Goal: Task Accomplishment & Management: Use online tool/utility

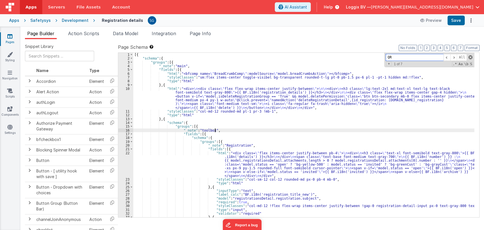
click at [469, 56] on span at bounding box center [470, 57] width 4 height 4
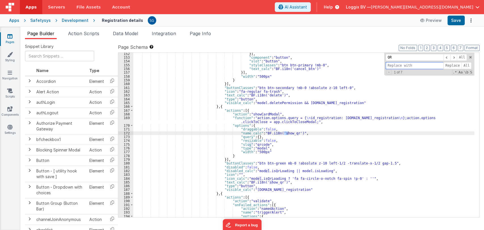
scroll to position [644, 0]
click at [470, 57] on span at bounding box center [470, 57] width 4 height 4
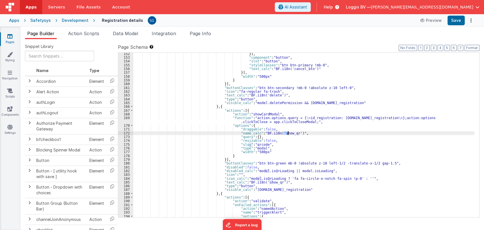
click at [337, 149] on div "}] , "component" : "button" , "slot" : "button" , "styleClasses" : "btn btn-pri…" at bounding box center [303, 138] width 341 height 172
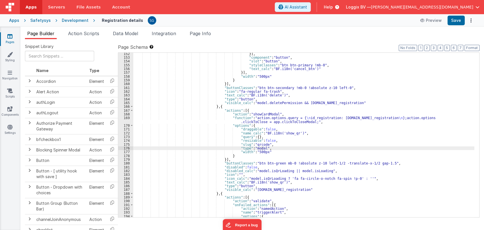
click at [333, 34] on ul "Page Builder Action Scripts Data Model Integration Page Info" at bounding box center [252, 34] width 464 height 9
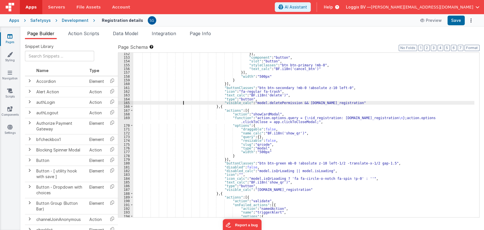
click at [184, 103] on div "}] , "component" : "button" , "slot" : "button" , "styleClasses" : "btn btn-pri…" at bounding box center [303, 138] width 341 height 172
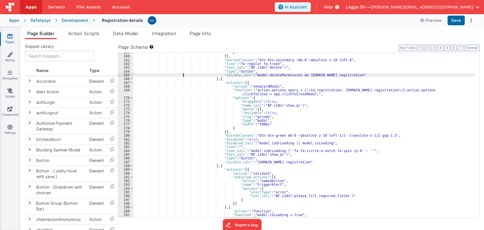
scroll to position [672, 0]
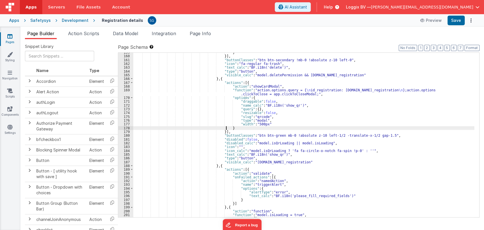
click at [288, 128] on div "} }] , "buttonClasses" : "btn btn-secondary !mb-0 !absolute z-10 left-0" , "ico…" at bounding box center [303, 136] width 341 height 172
click at [6, 34] on link "Pages" at bounding box center [10, 38] width 20 height 11
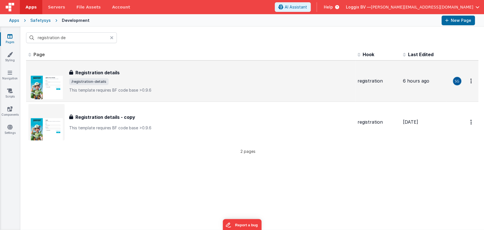
click at [85, 68] on div "Registration details Registration details /registration-details This template r…" at bounding box center [190, 81] width 325 height 36
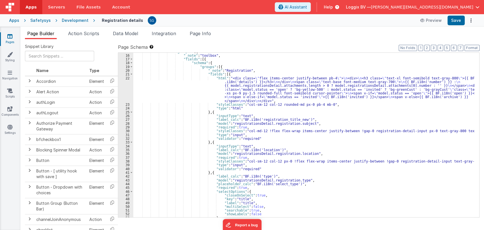
scroll to position [75, 0]
click at [10, 128] on icon at bounding box center [9, 127] width 5 height 6
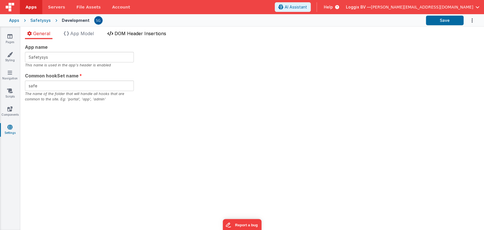
click at [117, 32] on span "DOM Header Insertions" at bounding box center [141, 34] width 52 height 6
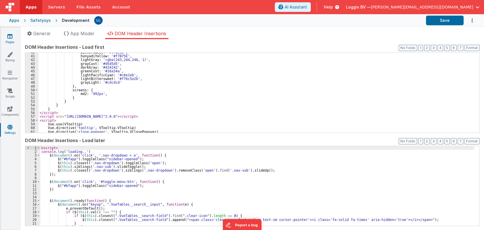
click at [11, 38] on icon at bounding box center [9, 36] width 5 height 6
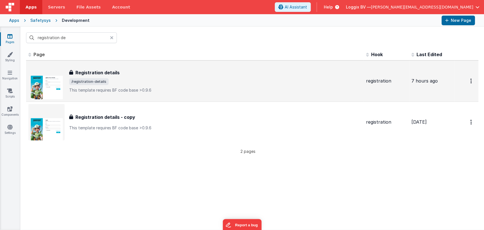
click at [102, 73] on h3 "Registration details" at bounding box center [97, 72] width 44 height 7
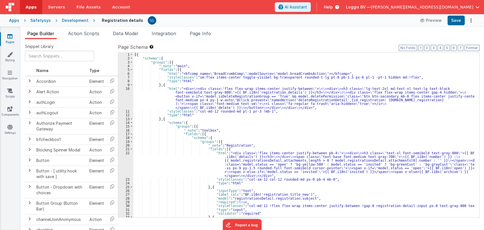
click at [206, 125] on div "[{ "schema" : { "groups" : [{ "_note" : "main" , "fields" : [{ "html" : "<bfcom…" at bounding box center [303, 139] width 341 height 172
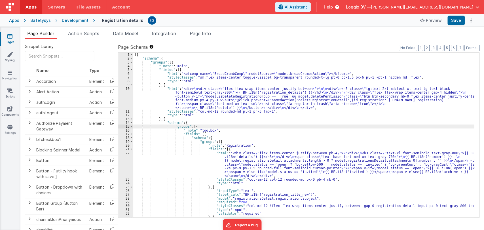
click at [222, 130] on div "[{ "schema" : { "groups" : [{ "_note" : "main" , "fields" : [{ "html" : "<bfcom…" at bounding box center [303, 139] width 341 height 172
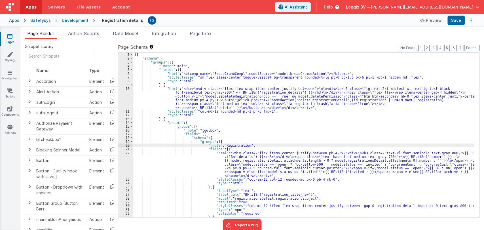
click at [250, 145] on div "[{ "schema" : { "groups" : [{ "_note" : "main" , "fields" : [{ "html" : "<bfcom…" at bounding box center [303, 139] width 341 height 172
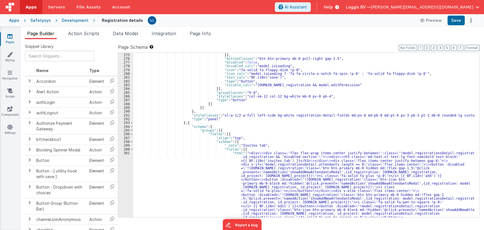
scroll to position [1112, 0]
click at [132, 148] on span at bounding box center [131, 148] width 3 height 4
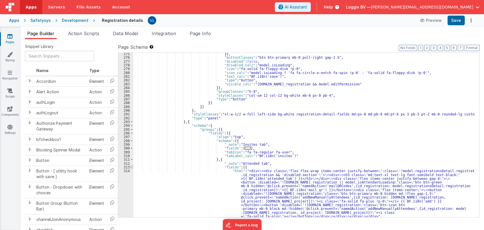
click at [132, 166] on span at bounding box center [131, 167] width 3 height 4
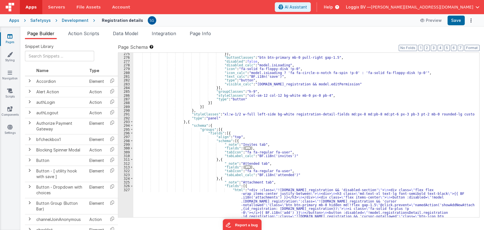
click at [132, 188] on div "327" at bounding box center [125, 209] width 15 height 42
click at [132, 184] on span at bounding box center [131, 186] width 3 height 4
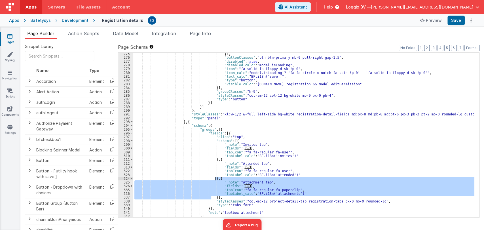
drag, startPoint x: 211, startPoint y: 198, endPoint x: 214, endPoint y: 178, distance: 19.8
click at [214, 178] on div "}] , "buttonClasses" : "btn btn-primary mb-0 pull-right gap-1.5" , "disabled" :…" at bounding box center [303, 138] width 341 height 172
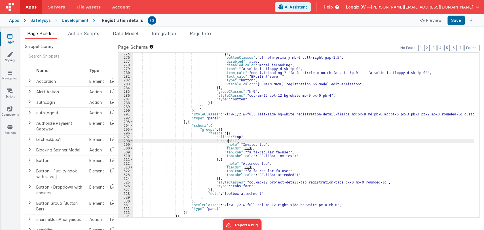
click at [229, 141] on div "}] , "buttonClasses" : "btn btn-primary mb-0 pull-right gap-1.5" , "disabled" :…" at bounding box center [303, 138] width 341 height 172
paste textarea
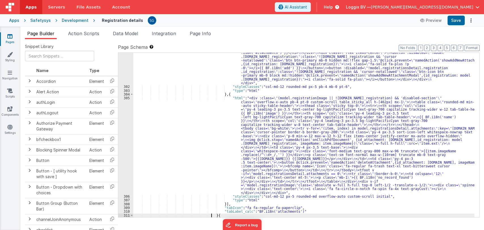
scroll to position [1219, 0]
click at [466, 47] on button "Format" at bounding box center [472, 48] width 15 height 6
click at [455, 18] on button "Save" at bounding box center [455, 21] width 17 height 10
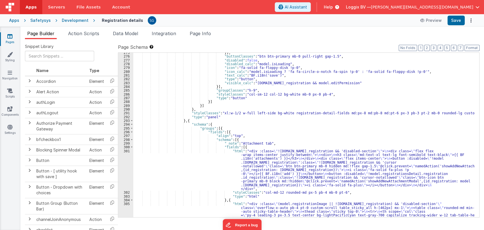
scroll to position [1114, 0]
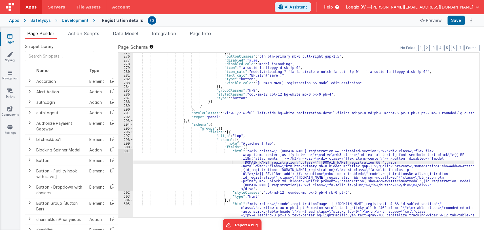
click at [170, 160] on div "}] , "buttonClasses" : "btn btn-primary mb-0 pull-right gap-1.5" , "disabled" :…" at bounding box center [303, 184] width 341 height 267
click at [130, 147] on span at bounding box center [131, 147] width 3 height 4
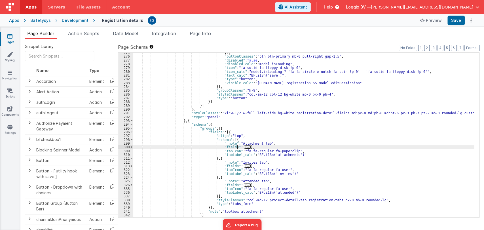
click at [245, 146] on span "..." at bounding box center [248, 146] width 6 height 3
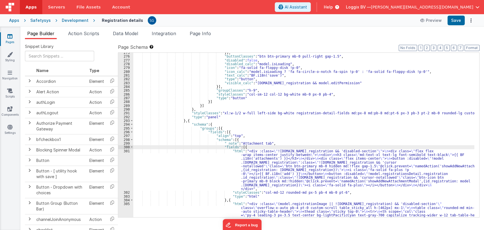
click at [205, 172] on div "}] , "buttonClasses" : "btn btn-primary mb-0 pull-right gap-1.5" , "disabled" :…" at bounding box center [303, 184] width 341 height 267
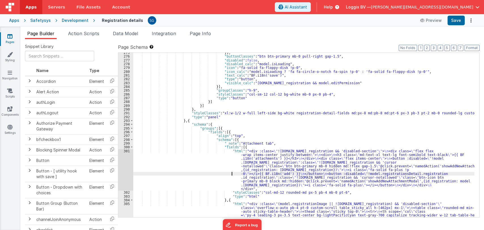
click at [130, 151] on div "301" at bounding box center [125, 170] width 15 height 42
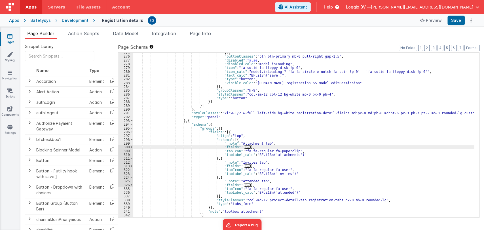
click at [245, 147] on span "..." at bounding box center [248, 146] width 6 height 3
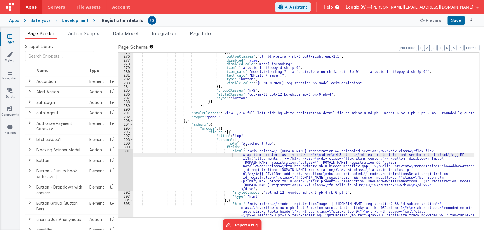
click at [141, 155] on div "}] , "buttonClasses" : "btn btn-primary mb-0 pull-right gap-1.5" , "disabled" :…" at bounding box center [303, 184] width 341 height 267
click at [127, 150] on div "301" at bounding box center [125, 170] width 15 height 42
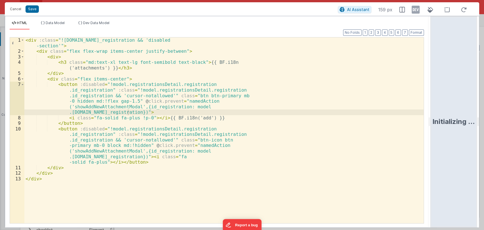
drag, startPoint x: 242, startPoint y: 121, endPoint x: 441, endPoint y: 93, distance: 201.3
click at [441, 93] on html "Cancel Save AI Assistant 159 px HTML Data Model Dev Data Model Format 7 6 5 4 3…" at bounding box center [242, 115] width 484 height 230
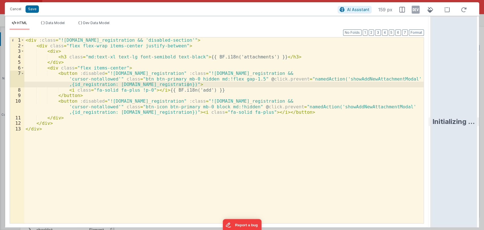
click at [43, 129] on div "< div :class = "![DOMAIN_NAME]_registration && 'disabled-section'" > < div clas…" at bounding box center [223, 135] width 399 height 197
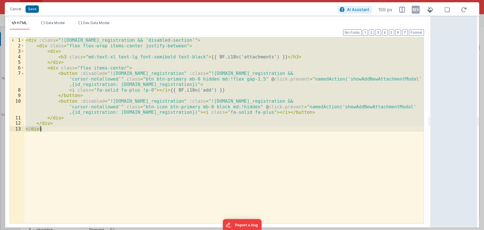
click at [94, 133] on div "< div :class = "![DOMAIN_NAME]_registration && 'disabled-section'" > < div clas…" at bounding box center [223, 130] width 399 height 186
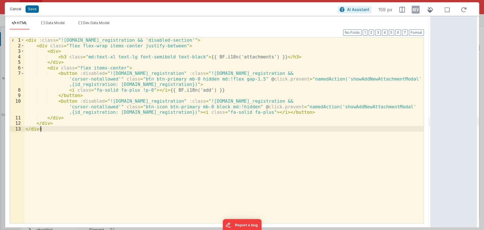
click at [16, 7] on button "Cancel" at bounding box center [15, 9] width 17 height 8
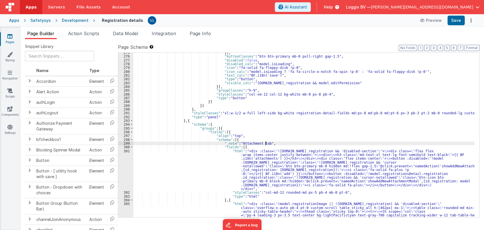
click at [280, 143] on div "}] , "buttonClasses" : "btn btn-primary mb-0 pull-right gap-1.5" , "disabled" :…" at bounding box center [303, 184] width 341 height 267
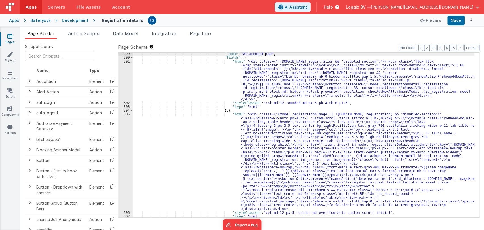
scroll to position [1203, 0]
click at [296, 156] on div ""_note" : "Attachment tab" , "fields" : [{ "html" : "<div :class= \" ![DOMAIN_N…" at bounding box center [303, 138] width 341 height 172
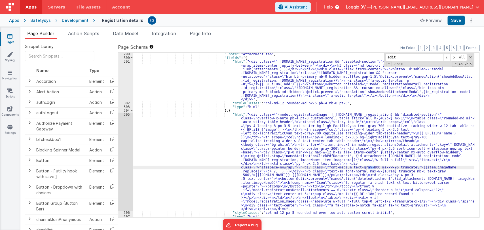
scroll to position [1366, 0]
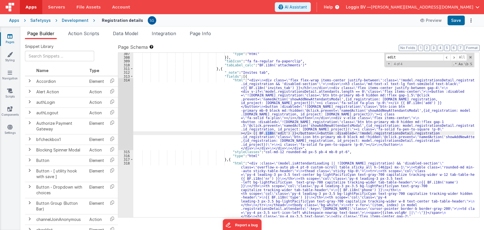
type input "edit"
click at [183, 100] on div ""type" : "html" }] , "tabIcon" : "fa fa-regular fa-paperclip" , "tabLabel_calc"…" at bounding box center [303, 204] width 341 height 304
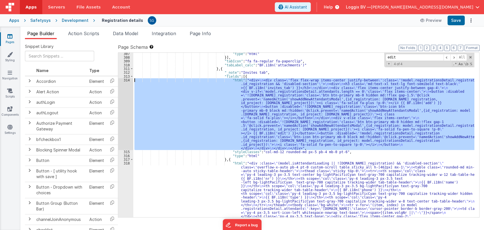
click at [126, 81] on div "314" at bounding box center [125, 114] width 15 height 72
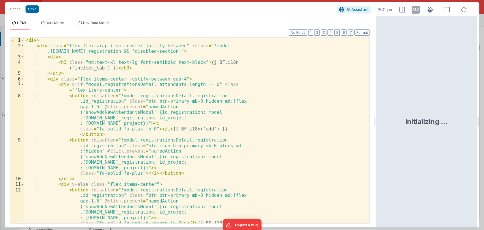
drag, startPoint x: 241, startPoint y: 122, endPoint x: 397, endPoint y: 86, distance: 160.2
click at [397, 86] on html "Cancel Save AI Assistant 350 px HTML Data Model Dev Data Model Format 7 6 5 4 3…" at bounding box center [242, 115] width 484 height 230
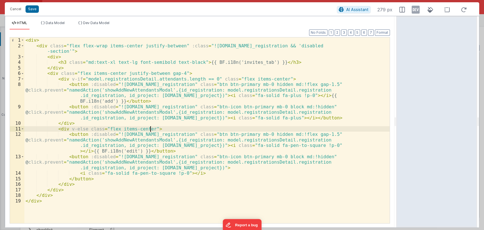
click at [151, 127] on div "< div > < div class = "flex flex-wrap items-center justify-between" :class = "!…" at bounding box center [206, 135] width 365 height 197
click at [18, 8] on button "Cancel" at bounding box center [15, 9] width 17 height 8
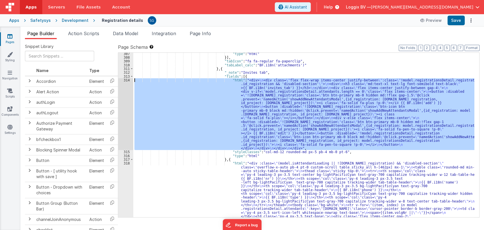
click at [127, 80] on div "314" at bounding box center [125, 114] width 15 height 72
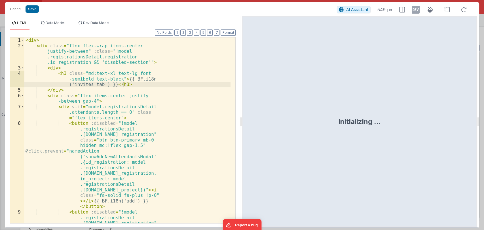
click at [127, 80] on div "< div > < div class = "flex flex-wrap items-center justify-between" :class = "!…" at bounding box center [127, 174] width 206 height 275
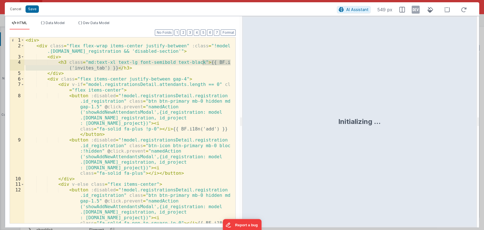
drag, startPoint x: 241, startPoint y: 122, endPoint x: 353, endPoint y: 104, distance: 114.0
click at [353, 104] on html "Cancel Save AI Assistant 549 px HTML Data Model Dev Data Model Format 7 6 5 4 3…" at bounding box center [242, 115] width 484 height 230
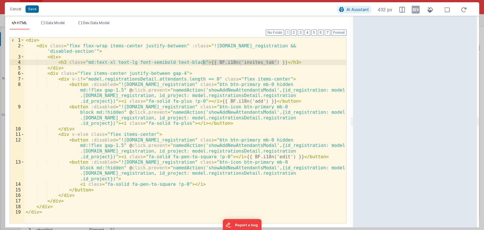
click at [164, 134] on div "< div > < div class = "flex flex-wrap items-center justify-between" :class = "!…" at bounding box center [185, 135] width 322 height 197
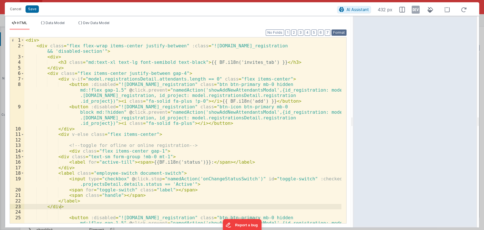
click at [333, 33] on button "Format" at bounding box center [339, 32] width 15 height 6
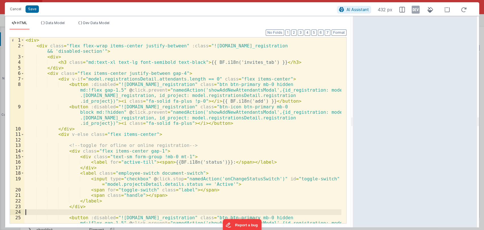
click at [95, 210] on div "< div > < div class = "flex flex-wrap items-center justify-between" :class = "!…" at bounding box center [182, 144] width 317 height 214
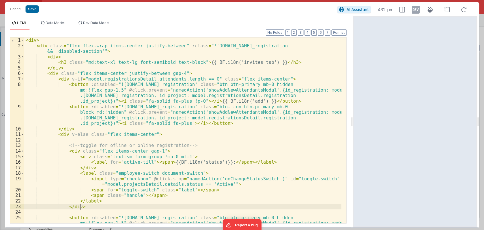
click at [100, 206] on div "< div > < div class = "flex flex-wrap items-center justify-between" :class = "!…" at bounding box center [182, 144] width 317 height 214
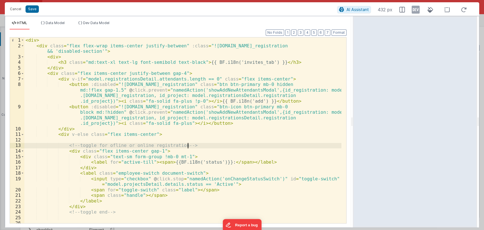
click at [197, 144] on div "< div > < div class = "flex flex-wrap items-center justify-between" :class = "!…" at bounding box center [182, 144] width 317 height 214
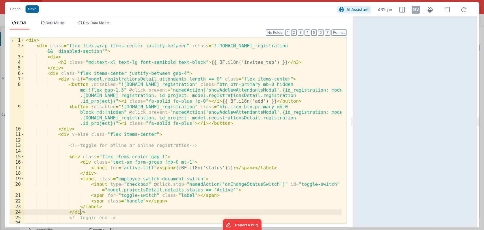
click at [98, 213] on div "< div > < div class = "flex flex-wrap items-center justify-between" :class = "!…" at bounding box center [182, 135] width 317 height 197
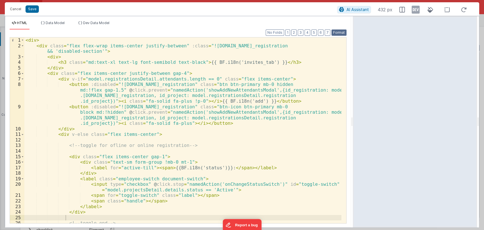
click at [339, 34] on button "Format" at bounding box center [339, 32] width 15 height 6
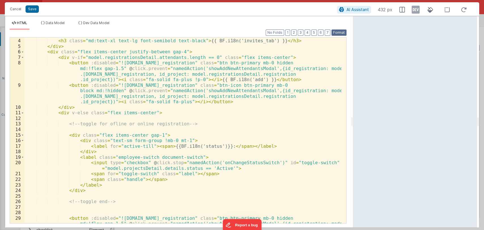
scroll to position [24, 0]
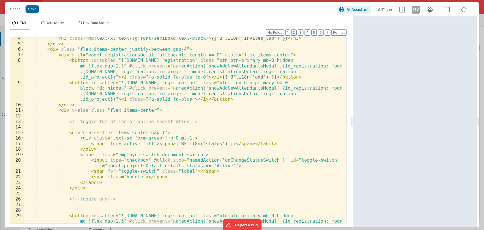
click at [204, 142] on div "< h3 class = "md:text-xl text-lg font-semibold text-black" > {{ BF.i18n('invite…" at bounding box center [182, 142] width 317 height 214
click at [216, 143] on div "< h3 class = "md:text-xl text-lg font-semibold text-black" > {{ BF.i18n('invite…" at bounding box center [182, 142] width 317 height 214
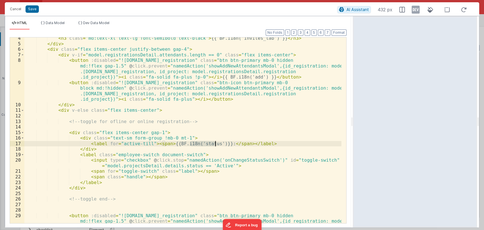
click at [201, 142] on div "< h3 class = "md:text-xl text-lg font-semibold text-black" > {{ BF.i18n('invite…" at bounding box center [182, 130] width 317 height 186
click at [201, 142] on div "< h3 class = "md:text-xl text-lg font-semibold text-black" > {{ BF.i18n('invite…" at bounding box center [182, 142] width 317 height 214
click at [201, 142] on div "< h3 class = "md:text-xl text-lg font-semibold text-black" > {{ BF.i18n('invite…" at bounding box center [182, 130] width 317 height 186
click at [201, 142] on div "< h3 class = "md:text-xl text-lg font-semibold text-black" > {{ BF.i18n('invite…" at bounding box center [182, 142] width 317 height 214
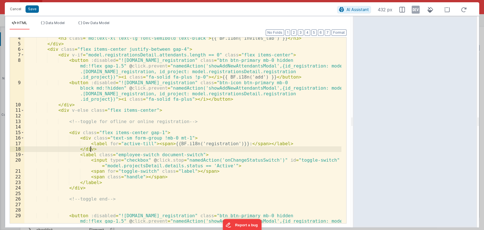
click at [238, 149] on div "< h3 class = "md:text-xl text-lg font-semibold text-black" > {{ BF.i18n('invite…" at bounding box center [182, 142] width 317 height 214
click at [232, 145] on div "< h3 class = "md:text-xl text-lg font-semibold text-black" > {{ BF.i18n('invite…" at bounding box center [182, 142] width 317 height 214
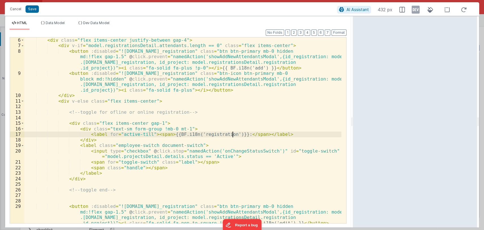
scroll to position [35, 0]
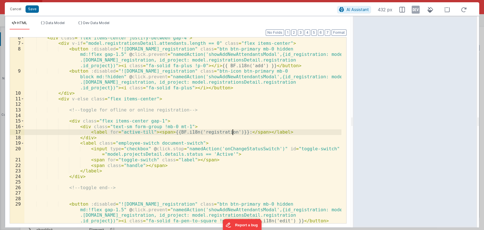
click at [127, 155] on div "< div class = "flex items-center justify-between gap-4" > < div v-if = "model.r…" at bounding box center [182, 142] width 317 height 214
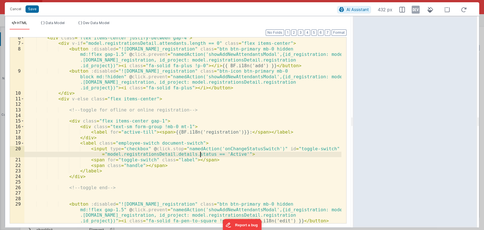
click at [200, 154] on div "< div class = "flex items-center justify-between gap-4" > < div v-if = "model.r…" at bounding box center [182, 142] width 317 height 214
click at [336, 32] on button "Format" at bounding box center [339, 32] width 15 height 6
click at [30, 7] on button "Save" at bounding box center [32, 8] width 13 height 7
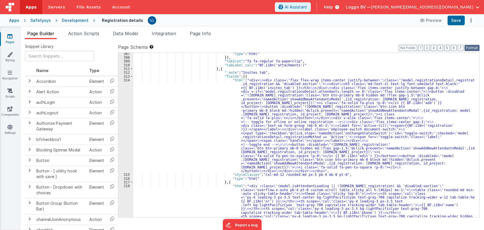
click at [471, 48] on button "Format" at bounding box center [472, 48] width 15 height 6
click at [454, 21] on button "Save" at bounding box center [455, 21] width 17 height 10
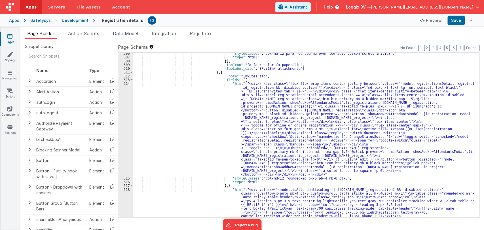
click at [195, 140] on div ""styleClasses" : "col-md-12 px-5 rounded-md overflow-auto custom-scroll initial…" at bounding box center [303, 204] width 341 height 304
click at [124, 83] on div "314" at bounding box center [125, 129] width 15 height 94
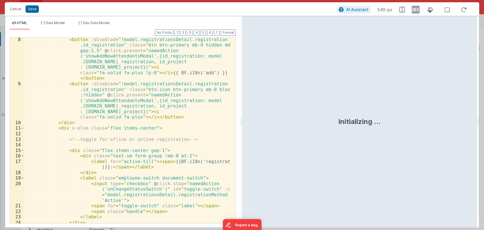
scroll to position [56, 0]
click at [151, 151] on div "< button :disabled = "!model.registrationsDetail.registration .id_registration"…" at bounding box center [127, 155] width 206 height 236
click at [153, 151] on div "< button :disabled = "!model.registrationsDetail.registration .id_registration"…" at bounding box center [127, 155] width 206 height 236
click at [35, 9] on button "Save" at bounding box center [32, 8] width 13 height 7
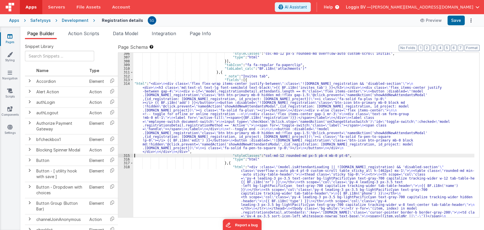
click at [128, 83] on div "314" at bounding box center [125, 118] width 15 height 72
click at [126, 84] on div "314" at bounding box center [125, 118] width 15 height 72
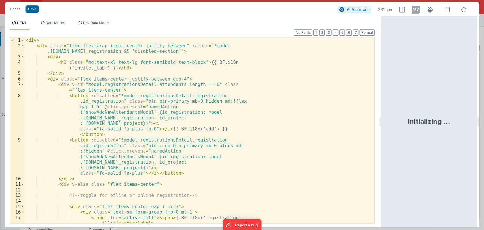
drag, startPoint x: 241, startPoint y: 123, endPoint x: 401, endPoint y: 96, distance: 162.3
click at [401, 96] on html "Cancel Save AI Assistant 332 px HTML Data Model Dev Data Model Format 7 6 5 4 3…" at bounding box center [242, 115] width 484 height 230
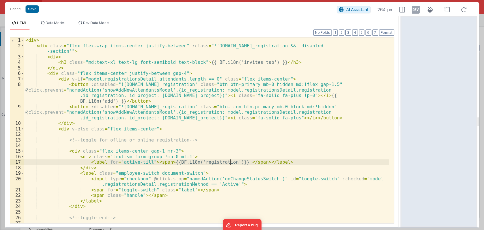
click at [229, 164] on div "< div > < div class = "flex flex-wrap items-center justify-between" :class = "!…" at bounding box center [206, 135] width 365 height 197
click at [234, 164] on div "< div > < div class = "flex flex-wrap items-center justify-between" :class = "!…" at bounding box center [206, 135] width 365 height 197
click at [30, 8] on button "Save" at bounding box center [32, 8] width 13 height 7
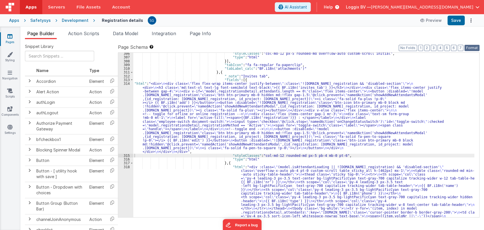
click at [469, 48] on button "Format" at bounding box center [472, 48] width 15 height 6
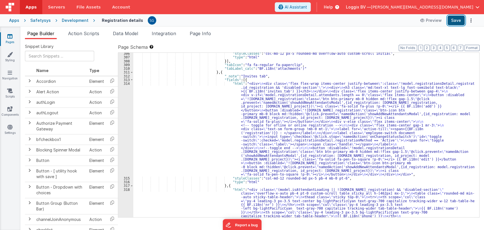
click at [457, 20] on button "Save" at bounding box center [455, 21] width 17 height 10
click at [471, 196] on div ""styleClasses" : "col-md-12 px-5 rounded-md overflow-auto custom-scroll initial…" at bounding box center [303, 204] width 341 height 304
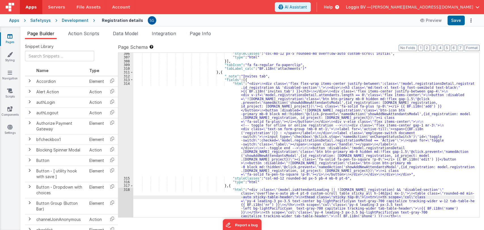
click at [209, 123] on div ""styleClasses" : "col-md-12 px-5 rounded-md overflow-auto custom-scroll initial…" at bounding box center [303, 204] width 341 height 304
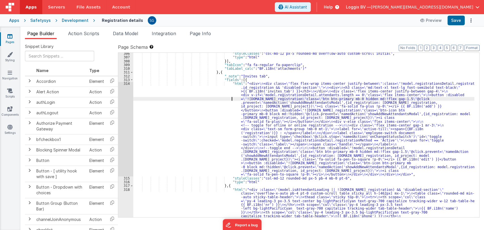
click at [144, 98] on div ""styleClasses" : "col-md-12 px-5 rounded-md overflow-auto custom-scroll initial…" at bounding box center [303, 204] width 341 height 304
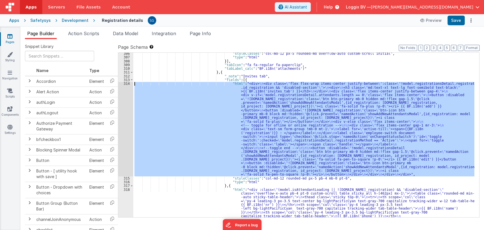
click at [127, 84] on div "314" at bounding box center [125, 129] width 15 height 94
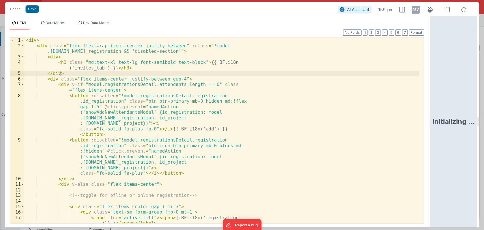
drag, startPoint x: 240, startPoint y: 122, endPoint x: 454, endPoint y: 101, distance: 214.3
click at [454, 101] on html "Cancel Save AI Assistant 159 px HTML Data Model Dev Data Model Format 7 6 5 4 3…" at bounding box center [242, 115] width 484 height 230
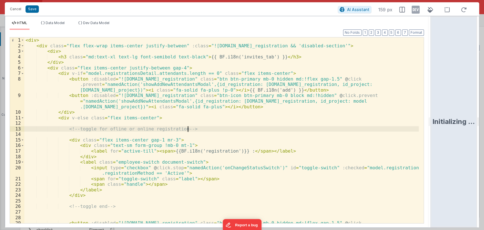
click at [370, 129] on div "< div > < div class = "flex flex-wrap items-center justify-between" :class = "!…" at bounding box center [221, 141] width 394 height 208
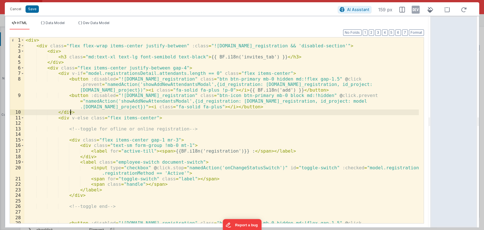
click at [220, 113] on div "< div > < div class = "flex flex-wrap items-center justify-between" :class = "!…" at bounding box center [221, 141] width 394 height 208
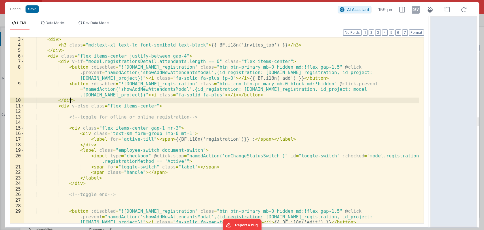
scroll to position [14, 0]
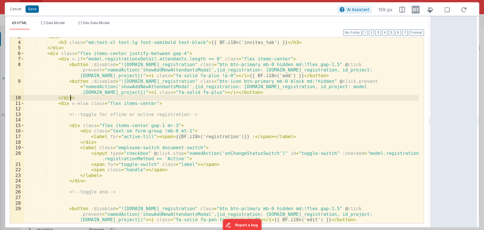
click at [231, 136] on div "< div > < h3 class = "md:text-xl text-lg font-semibold text-black" > {{ BF.i18n…" at bounding box center [221, 138] width 394 height 208
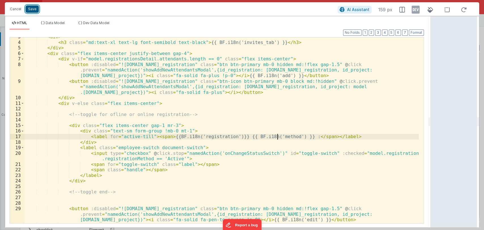
click at [30, 9] on button "Save" at bounding box center [32, 8] width 13 height 7
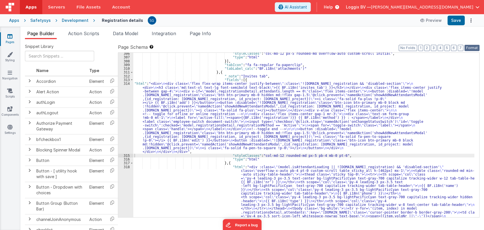
click at [474, 46] on button "Format" at bounding box center [472, 48] width 15 height 6
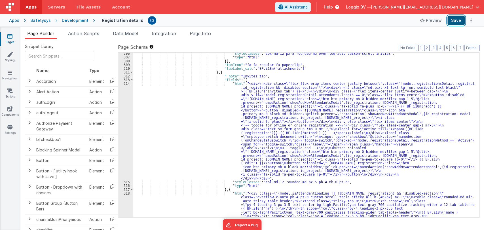
click at [459, 22] on button "Save" at bounding box center [455, 21] width 17 height 10
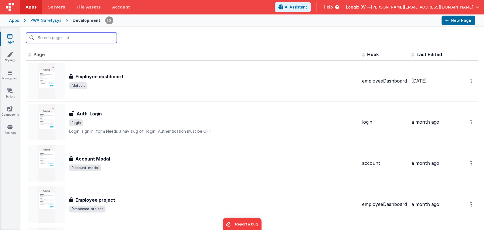
click at [77, 38] on input "text" at bounding box center [71, 37] width 91 height 11
click at [29, 6] on span "Apps" at bounding box center [31, 7] width 11 height 6
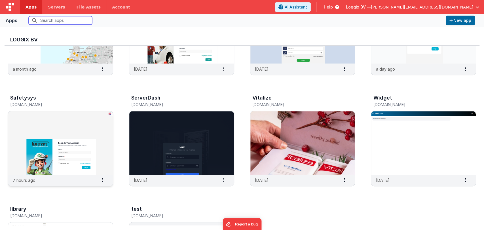
scroll to position [184, 0]
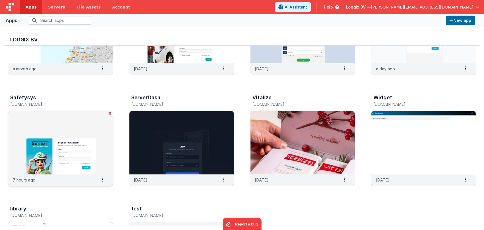
click at [54, 139] on img at bounding box center [60, 143] width 105 height 64
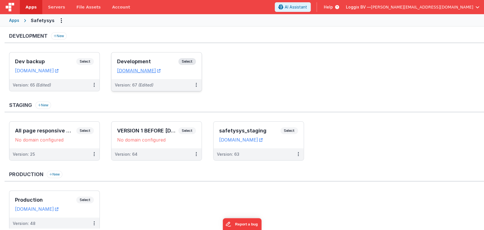
click at [132, 55] on div "Development Select URLs [DOMAIN_NAME]" at bounding box center [156, 65] width 90 height 27
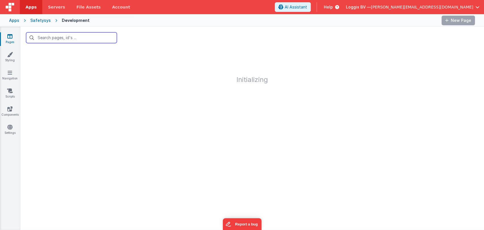
click at [85, 37] on input "text" at bounding box center [71, 37] width 91 height 11
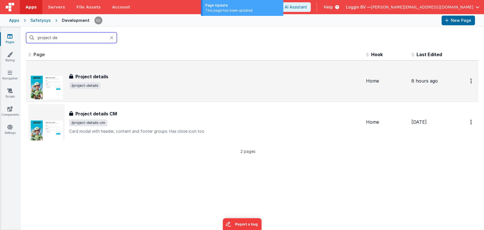
type input "project de"
click at [117, 86] on span "/project-details" at bounding box center [215, 85] width 292 height 7
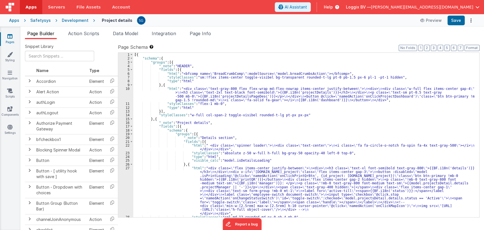
click at [289, 122] on div "[{ "schema" : { "groups" : [{ "_note" : "HEADER" , "fields" : [{ "html" : "<bfc…" at bounding box center [303, 139] width 341 height 172
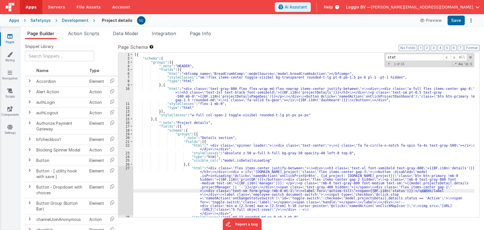
type input "stat"
click at [127, 170] on div "27" at bounding box center [125, 190] width 15 height 49
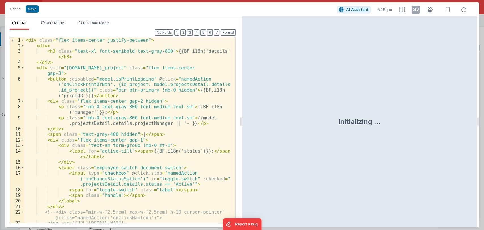
scroll to position [30, 0]
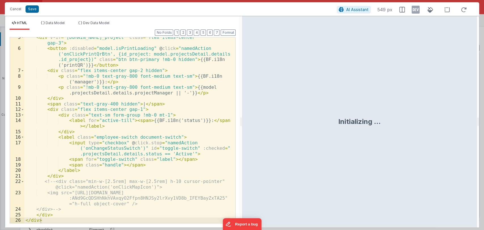
drag, startPoint x: 241, startPoint y: 122, endPoint x: 313, endPoint y: 109, distance: 73.7
click at [313, 109] on html "Cancel Save AI Assistant 549 px HTML Data Model Dev Data Model Format 7 6 5 4 3…" at bounding box center [242, 115] width 484 height 230
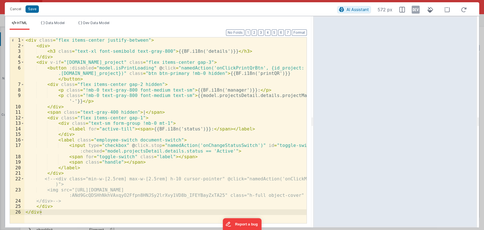
click at [67, 175] on div "< div class = "flex items-center justify-between" > < div > < h3 class = "text-…" at bounding box center [165, 135] width 282 height 197
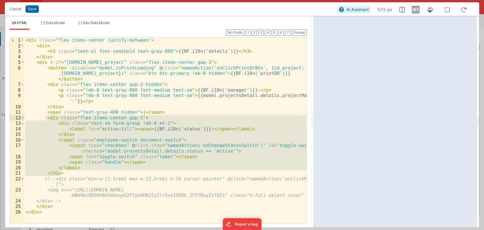
drag, startPoint x: 67, startPoint y: 175, endPoint x: 45, endPoint y: 120, distance: 59.2
click at [45, 120] on div "< div class = "flex items-center justify-between" > < div > < h3 class = "text-…" at bounding box center [165, 135] width 282 height 197
